Goal: Task Accomplishment & Management: Use online tool/utility

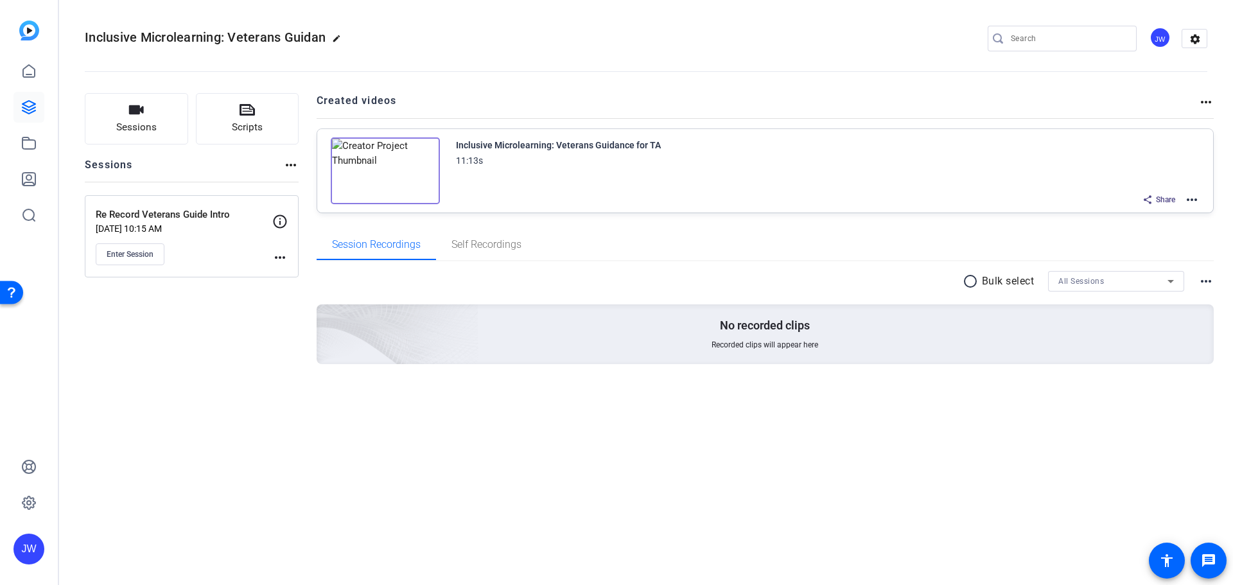
click at [1195, 198] on mat-icon "more_horiz" at bounding box center [1192, 199] width 15 height 15
click at [1140, 215] on span "Edit in Creator" at bounding box center [1144, 215] width 89 height 15
click at [490, 235] on span "Self Recordings" at bounding box center [487, 244] width 70 height 31
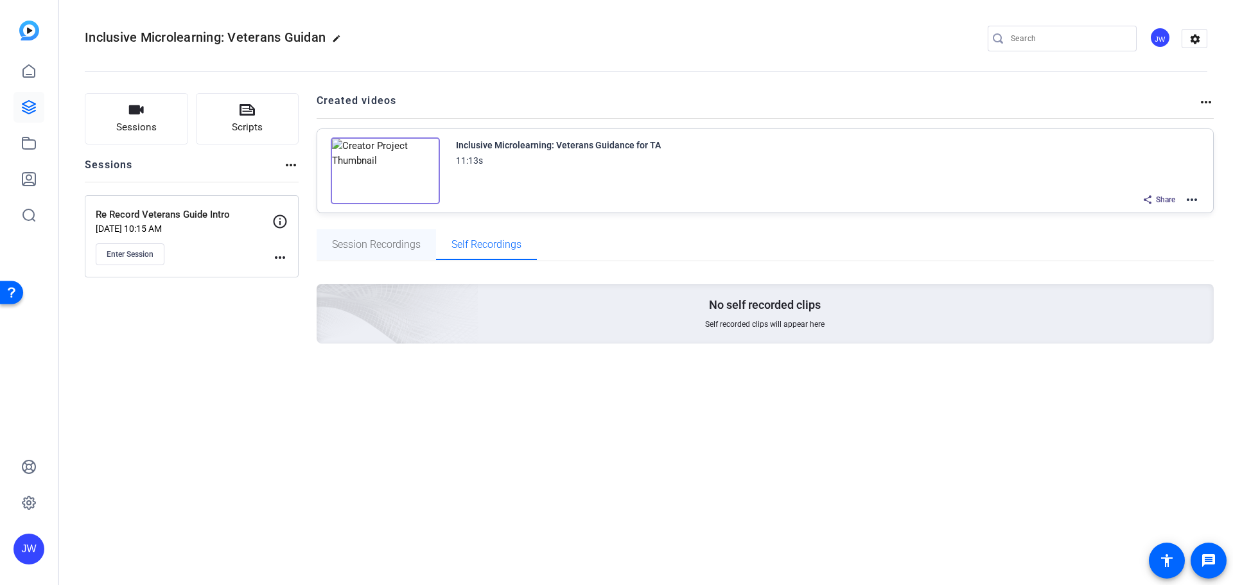
click at [380, 247] on span "Session Recordings" at bounding box center [376, 245] width 89 height 10
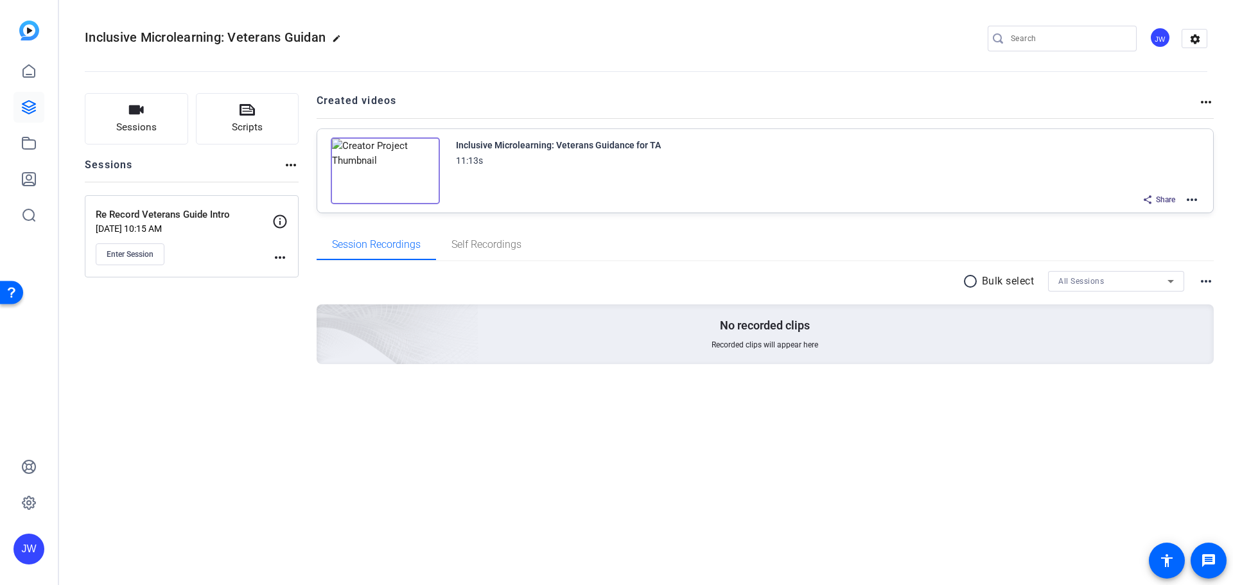
click at [279, 253] on mat-icon "more_horiz" at bounding box center [279, 257] width 15 height 15
click at [238, 315] on div at bounding box center [616, 292] width 1233 height 585
click at [1190, 195] on mat-icon "more_horiz" at bounding box center [1192, 199] width 15 height 15
click at [1145, 213] on span "Edit in Creator" at bounding box center [1144, 215] width 89 height 15
